Goal: Entertainment & Leisure: Consume media (video, audio)

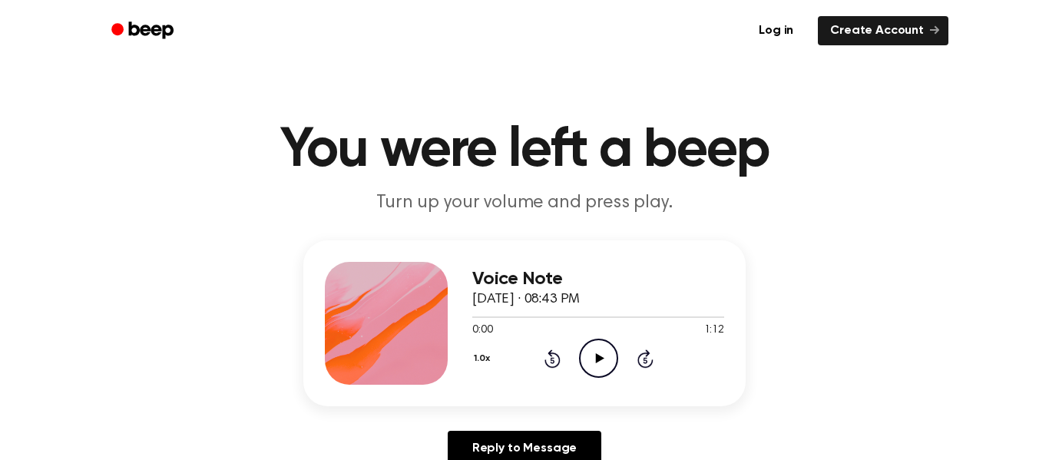
click at [600, 354] on icon "Play Audio" at bounding box center [598, 358] width 39 height 39
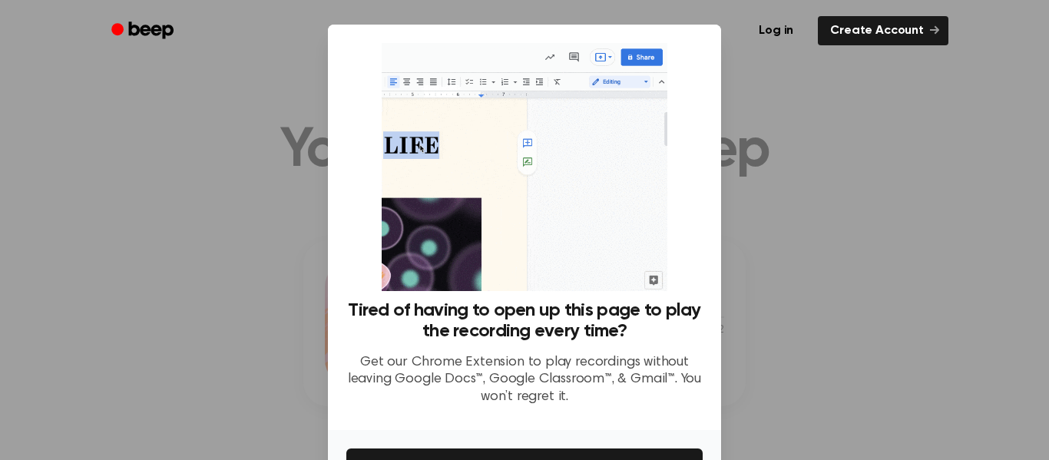
click at [752, 178] on div at bounding box center [524, 230] width 1049 height 460
click at [592, 452] on button "Get It Now" at bounding box center [524, 465] width 356 height 34
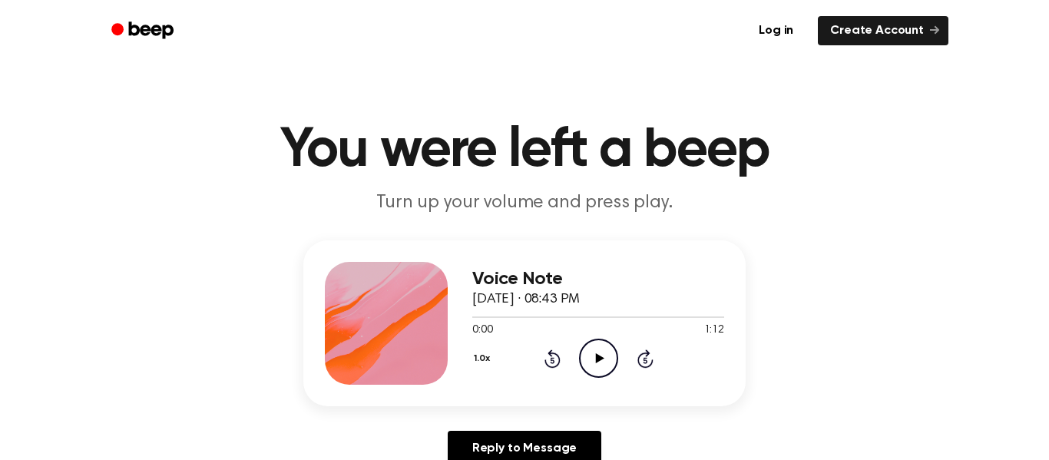
click at [593, 351] on icon "Play Audio" at bounding box center [598, 358] width 39 height 39
click at [589, 363] on icon "Play Audio" at bounding box center [598, 358] width 39 height 39
click at [595, 359] on icon at bounding box center [598, 358] width 7 height 10
click at [600, 352] on icon "Play Audio" at bounding box center [598, 358] width 39 height 39
click at [598, 353] on icon "Play Audio" at bounding box center [598, 358] width 39 height 39
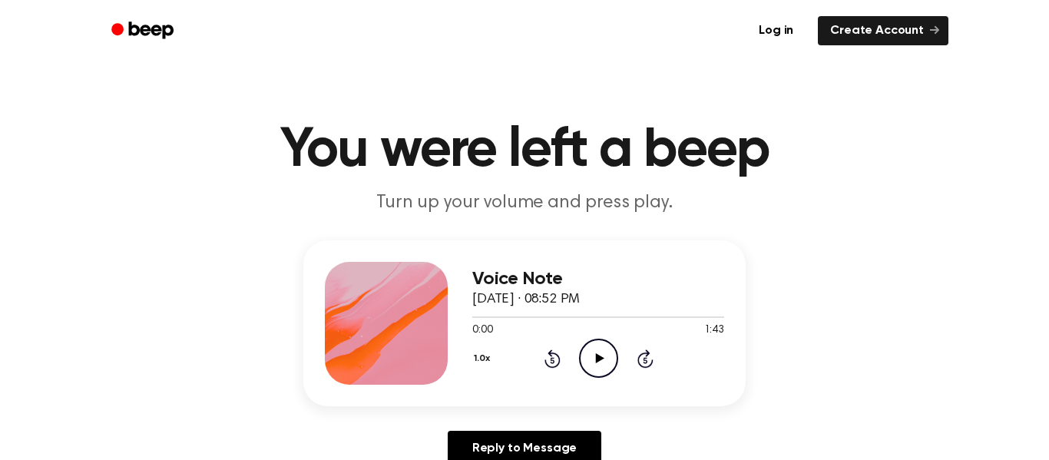
click at [605, 361] on icon "Play Audio" at bounding box center [598, 358] width 39 height 39
click at [588, 349] on icon "Play Audio" at bounding box center [598, 358] width 39 height 39
